Goal: Information Seeking & Learning: Understand process/instructions

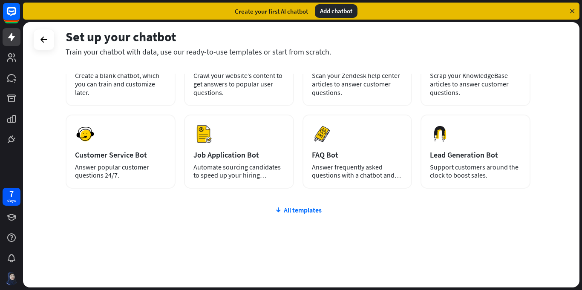
scroll to position [87, 0]
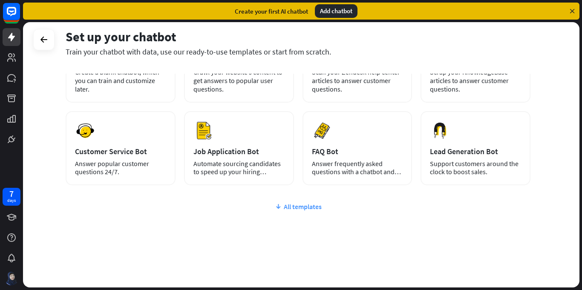
click at [301, 208] on div "All templates" at bounding box center [298, 206] width 465 height 9
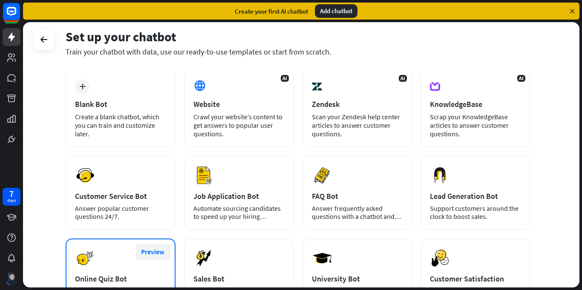
scroll to position [9, 0]
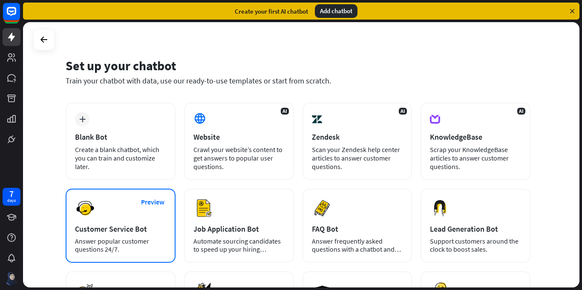
click at [122, 211] on div "Preview Customer Service Bot Answer popular customer questions 24/7." at bounding box center [121, 226] width 110 height 74
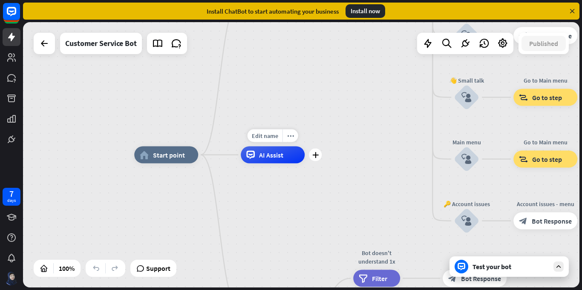
click at [271, 159] on span "AI Assist" at bounding box center [271, 155] width 24 height 9
click at [292, 100] on div "home_2 Start point Welcome message block_bot_response Bot Response 🔙 Main menu …" at bounding box center [301, 155] width 557 height 266
click at [41, 42] on icon at bounding box center [44, 43] width 10 height 10
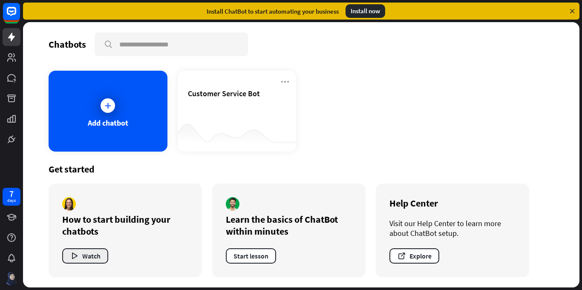
click at [90, 256] on button "Watch" at bounding box center [85, 255] width 46 height 15
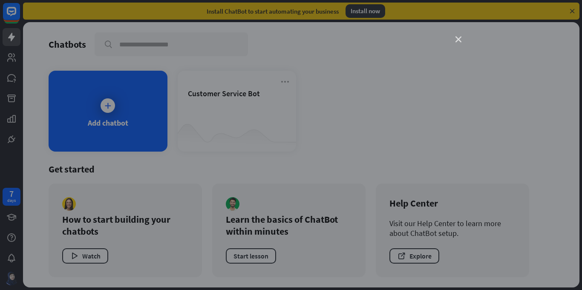
click at [459, 40] on icon "close" at bounding box center [459, 40] width 6 height 6
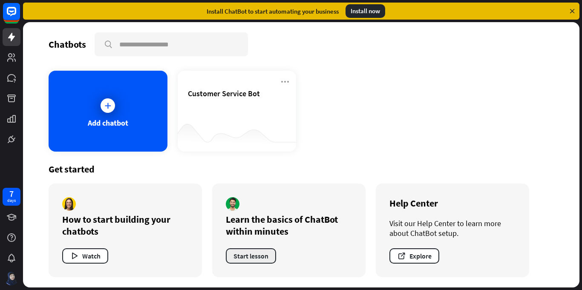
click at [257, 257] on button "Start lesson" at bounding box center [251, 255] width 50 height 15
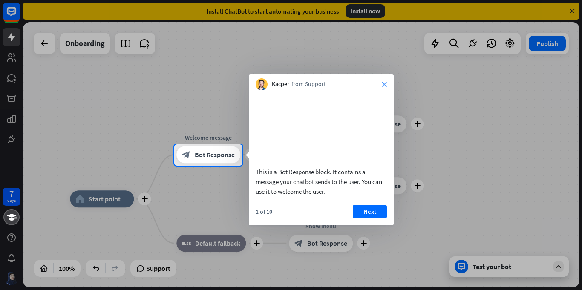
click at [385, 84] on icon "close" at bounding box center [384, 84] width 5 height 5
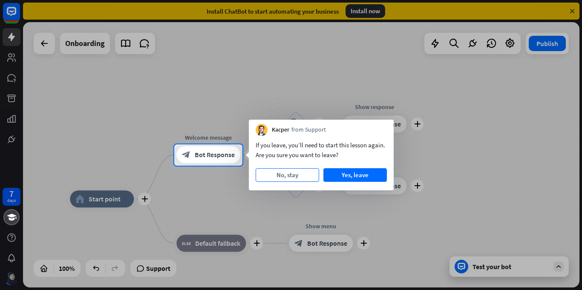
click at [301, 175] on button "No, stay" at bounding box center [288, 175] width 64 height 14
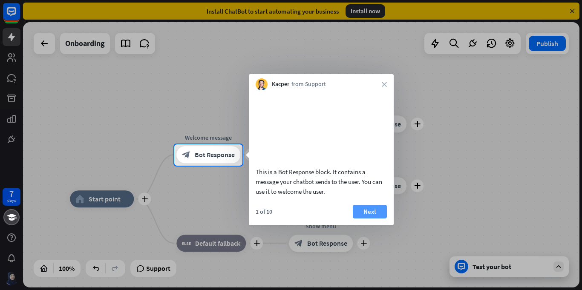
click at [374, 219] on button "Next" at bounding box center [370, 212] width 34 height 14
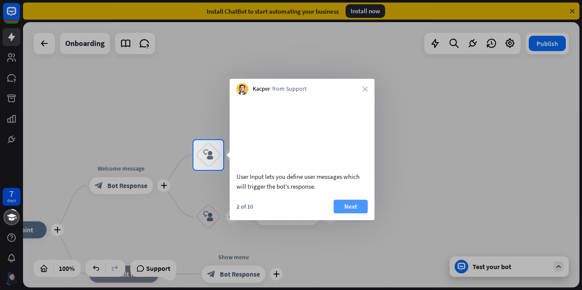
click at [352, 214] on button "Next" at bounding box center [351, 207] width 34 height 14
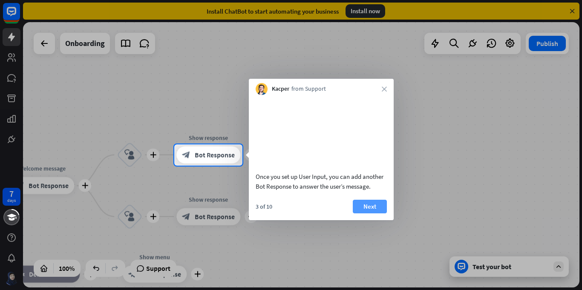
click at [367, 214] on button "Next" at bounding box center [370, 207] width 34 height 14
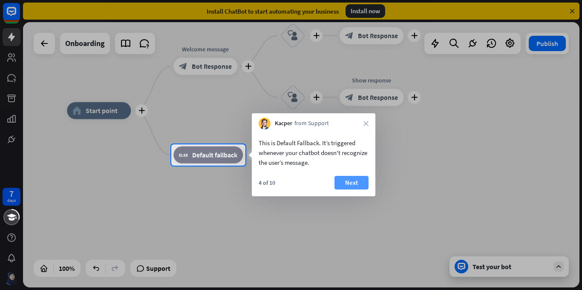
click at [351, 182] on button "Next" at bounding box center [352, 183] width 34 height 14
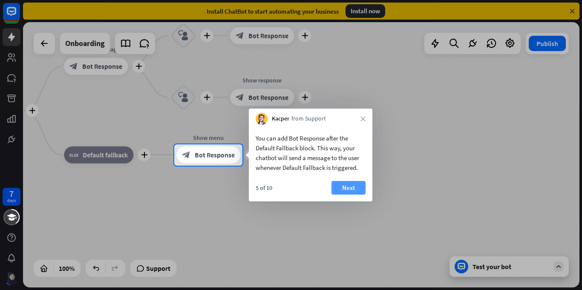
click at [352, 189] on button "Next" at bounding box center [349, 188] width 34 height 14
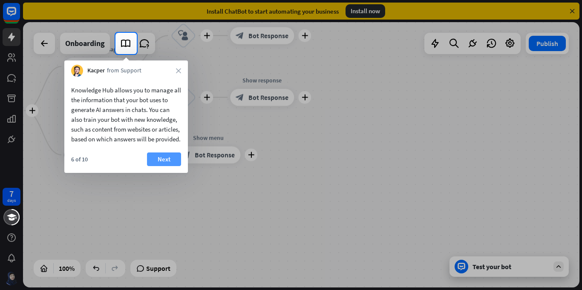
click at [171, 166] on button "Next" at bounding box center [164, 160] width 34 height 14
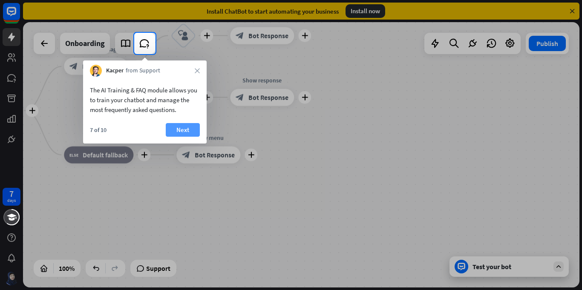
click at [188, 127] on button "Next" at bounding box center [183, 130] width 34 height 14
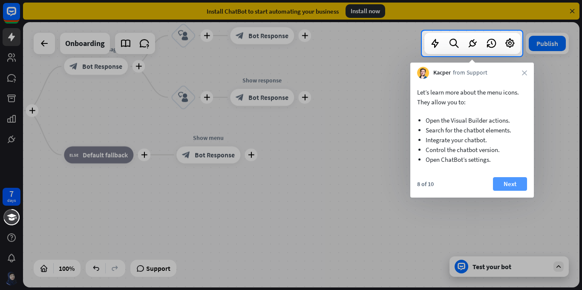
click at [519, 183] on button "Next" at bounding box center [510, 184] width 34 height 14
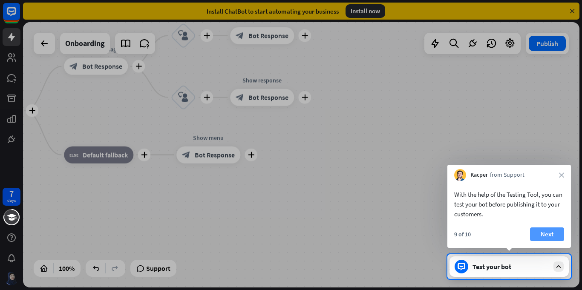
click at [538, 234] on button "Next" at bounding box center [547, 235] width 34 height 14
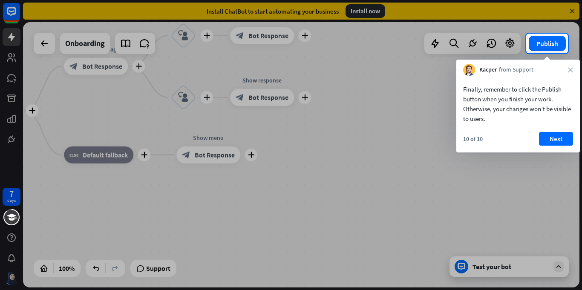
click at [573, 73] on div "Kacper from Support close" at bounding box center [518, 68] width 124 height 16
click at [573, 69] on div "Kacper from Support close" at bounding box center [518, 68] width 124 height 16
click at [552, 139] on button "Next" at bounding box center [556, 139] width 34 height 14
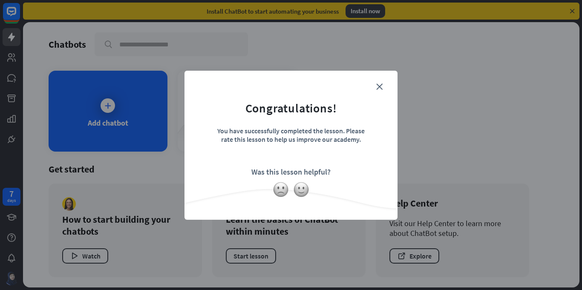
click at [378, 94] on form "Congratulations! You have successfully completed the lesson. Please rate this l…" at bounding box center [291, 132] width 192 height 102
click at [382, 87] on icon "close" at bounding box center [379, 87] width 6 height 6
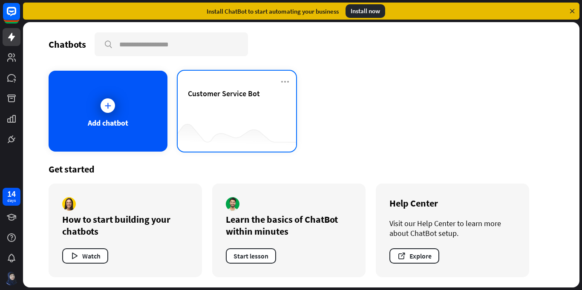
click at [260, 101] on div "Customer Service Bot" at bounding box center [237, 104] width 98 height 30
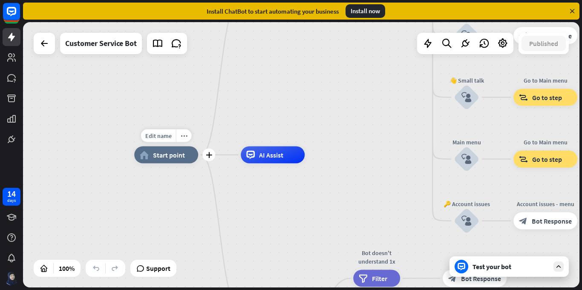
click at [171, 157] on span "Start point" at bounding box center [169, 155] width 32 height 9
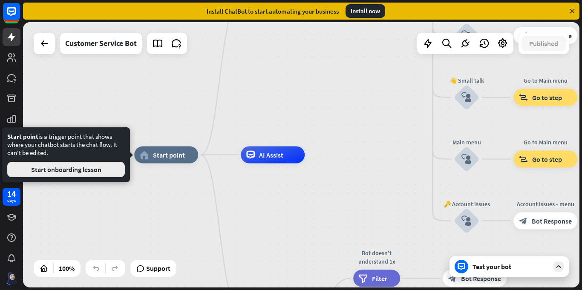
click at [78, 172] on button "Start onboarding lesson" at bounding box center [66, 169] width 118 height 15
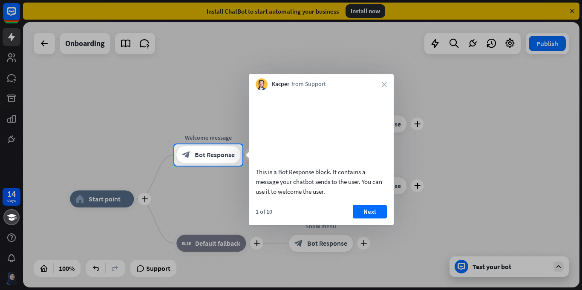
click at [385, 81] on div "Kacper from Support close" at bounding box center [321, 82] width 145 height 16
click at [384, 86] on icon "close" at bounding box center [384, 84] width 5 height 5
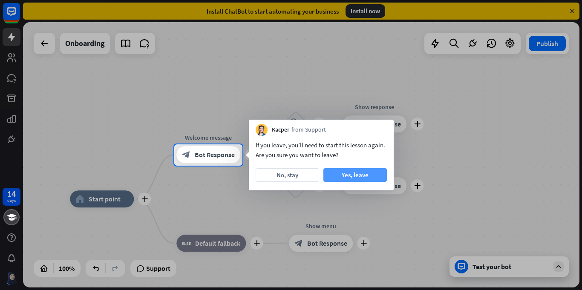
click at [371, 178] on button "Yes, leave" at bounding box center [355, 175] width 64 height 14
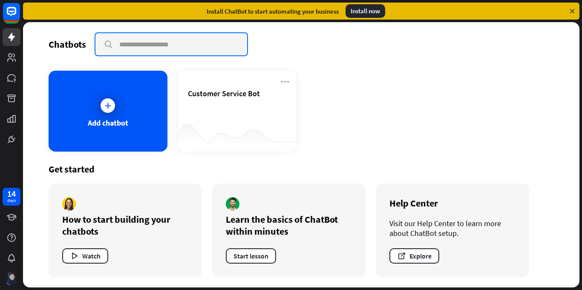
click at [152, 47] on input "text" at bounding box center [171, 44] width 152 height 22
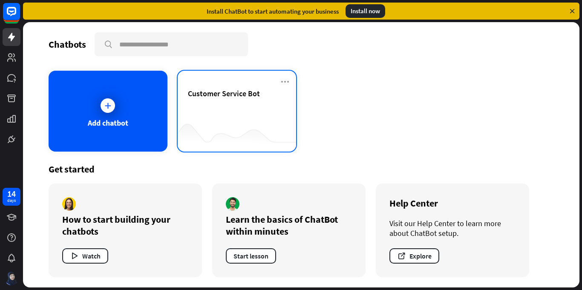
click at [232, 111] on div "Customer Service Bot" at bounding box center [237, 104] width 98 height 30
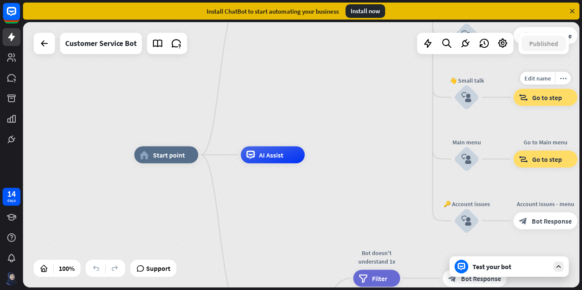
click at [549, 99] on span "Go to step" at bounding box center [547, 97] width 30 height 9
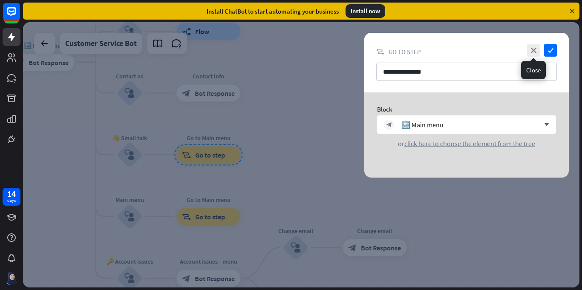
click at [533, 56] on icon "close" at bounding box center [533, 50] width 13 height 13
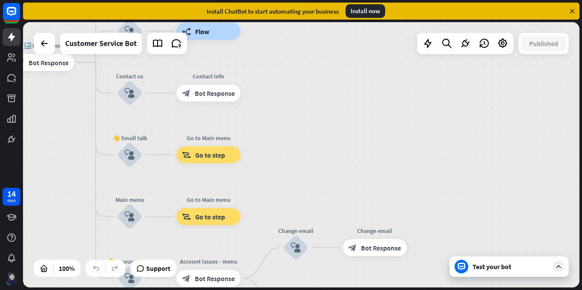
click at [577, 11] on div "Install ChatBot to start automating your business Install now" at bounding box center [301, 11] width 557 height 17
